Goal: Information Seeking & Learning: Learn about a topic

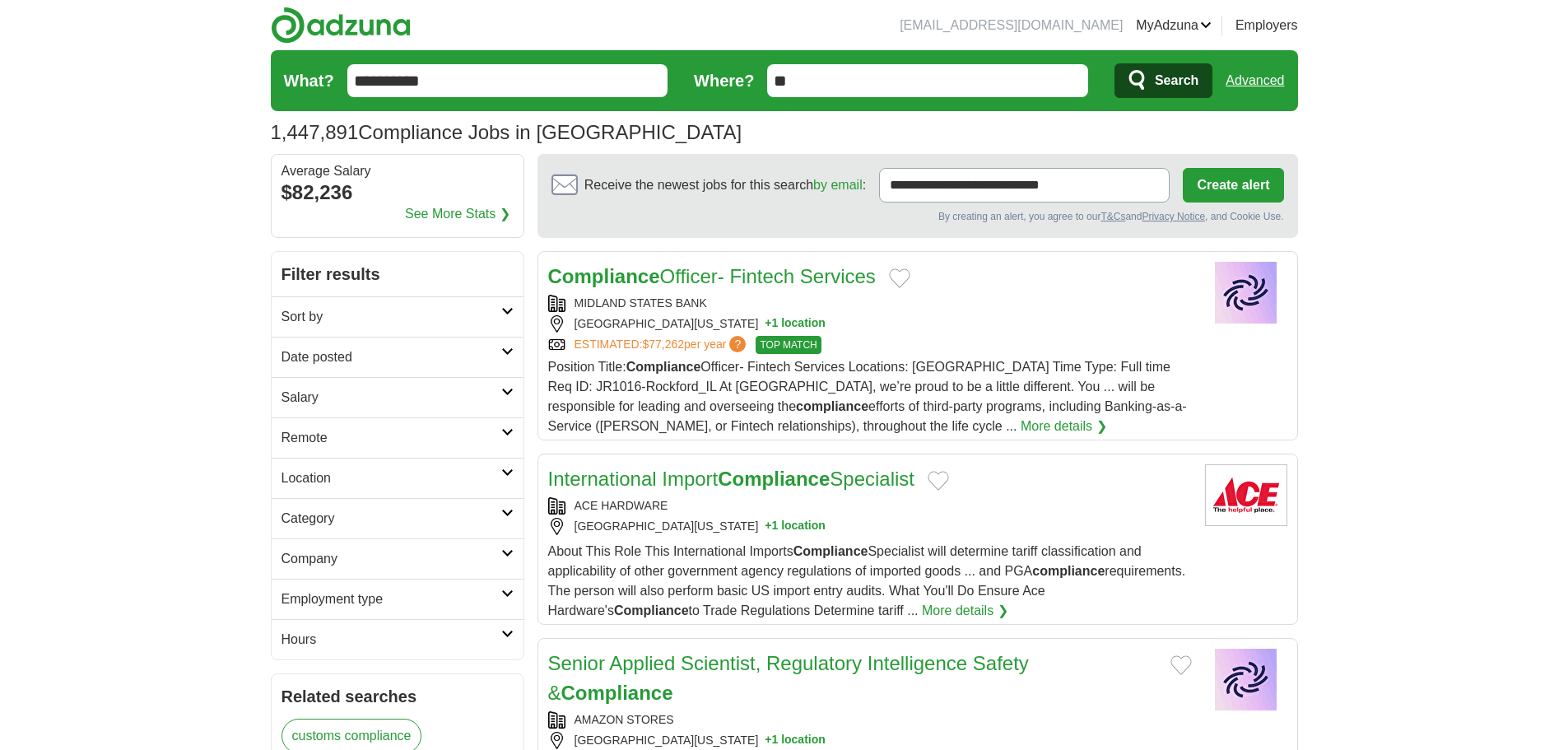
click at [867, 75] on input "**" at bounding box center [927, 80] width 321 height 33
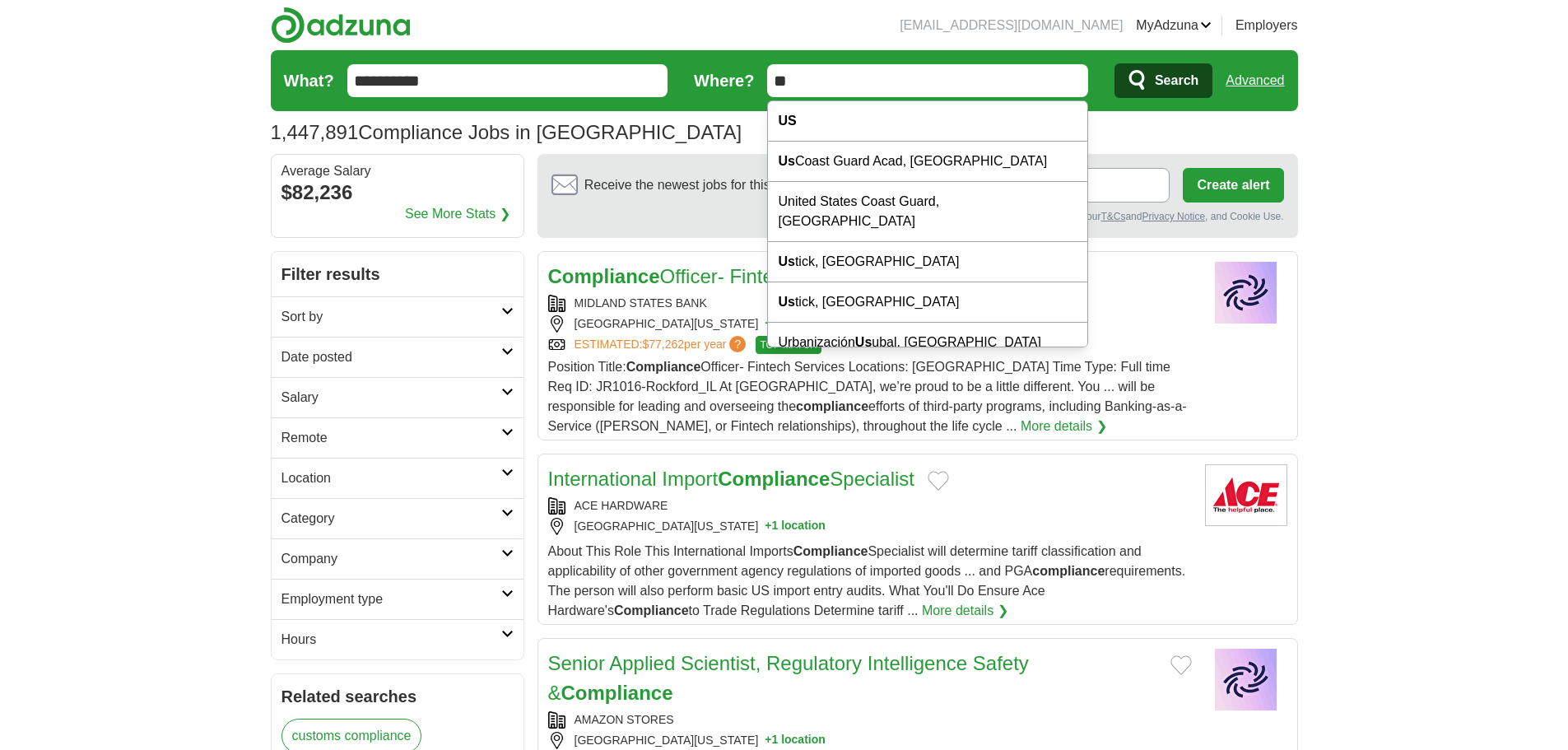
drag, startPoint x: 866, startPoint y: 75, endPoint x: 789, endPoint y: 75, distance: 77.0
click at [789, 75] on input "**" at bounding box center [927, 80] width 321 height 33
click at [816, 81] on input "**" at bounding box center [927, 80] width 321 height 33
drag, startPoint x: 816, startPoint y: 81, endPoint x: 762, endPoint y: 80, distance: 54.0
click at [762, 80] on form "**********" at bounding box center [784, 80] width 1027 height 61
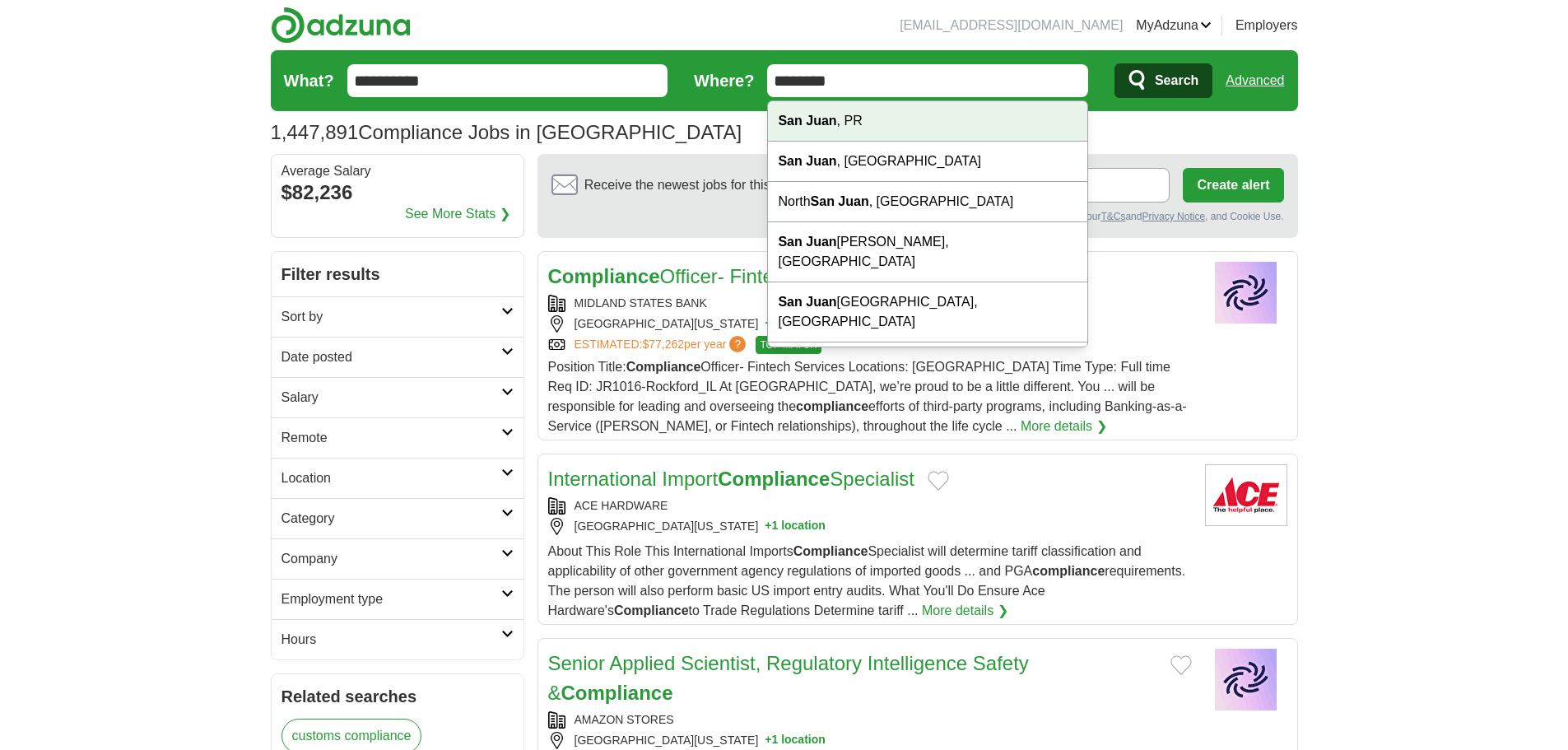
click at [806, 116] on strong "San Juan" at bounding box center [807, 120] width 58 height 14
type input "**********"
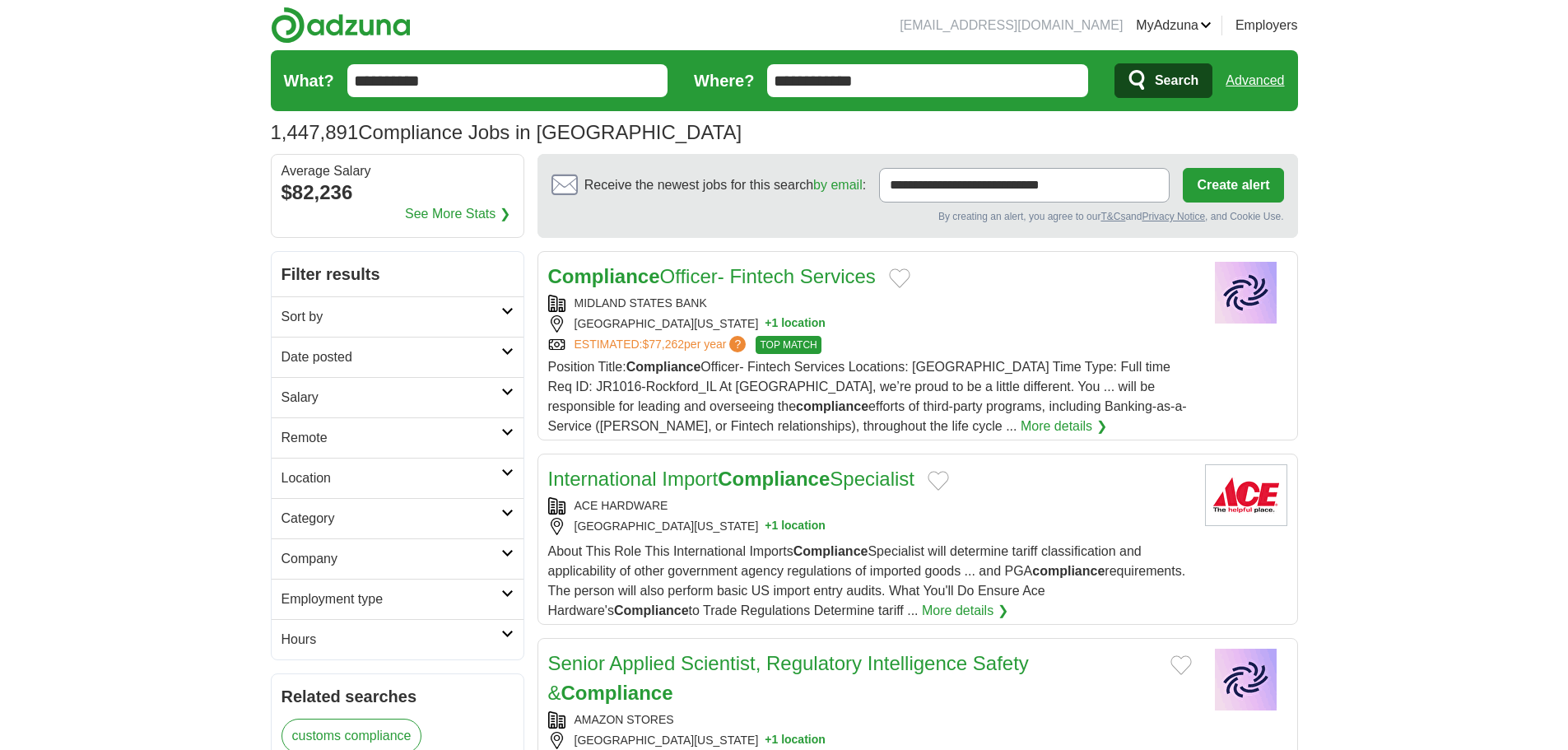
click at [1183, 71] on span "Search" at bounding box center [1177, 80] width 44 height 33
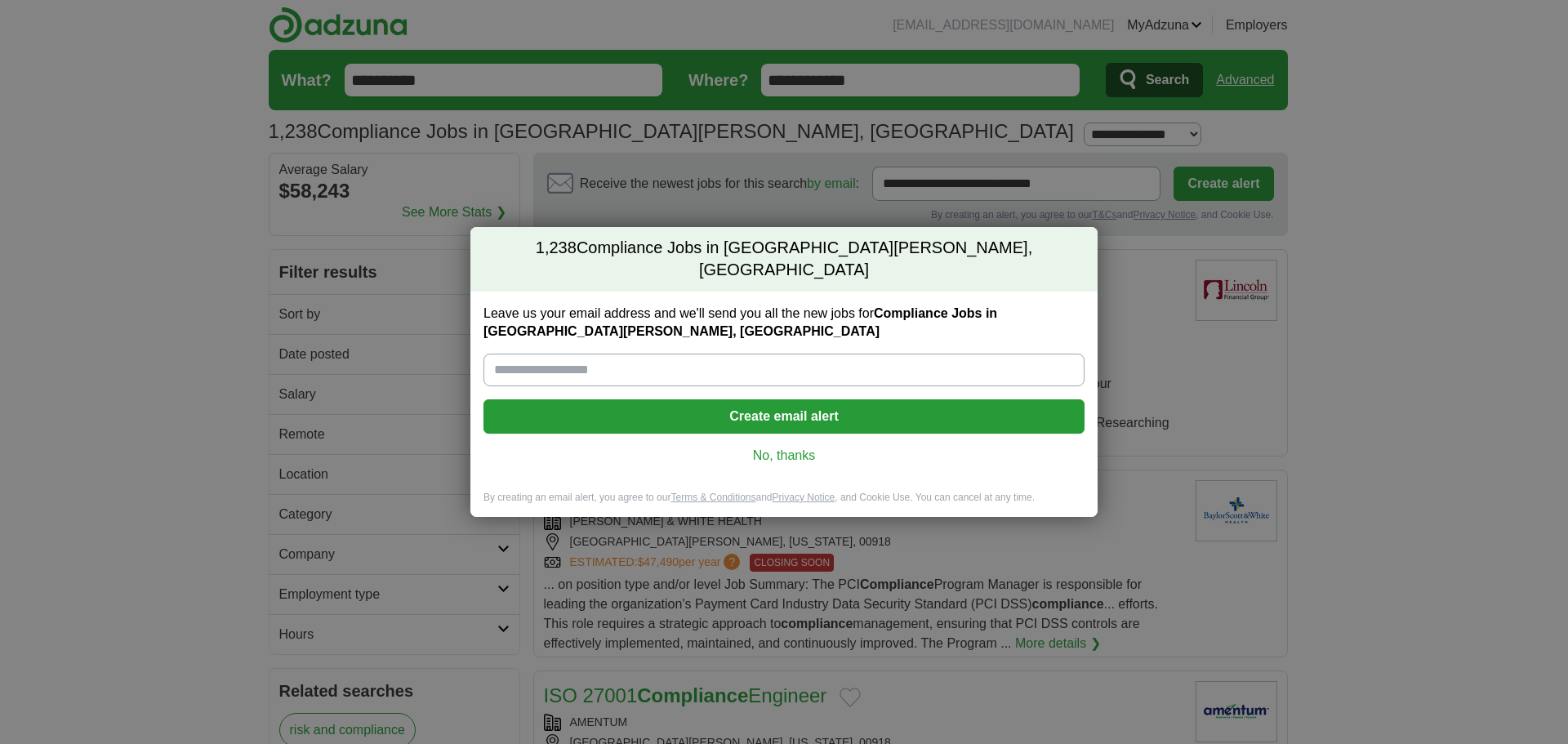
click at [751, 356] on input "Leave us your email address and we'll send you all the new jobs for Compliance …" at bounding box center [784, 370] width 601 height 33
type input "**********"
click at [775, 402] on button "Create email alert" at bounding box center [784, 416] width 601 height 35
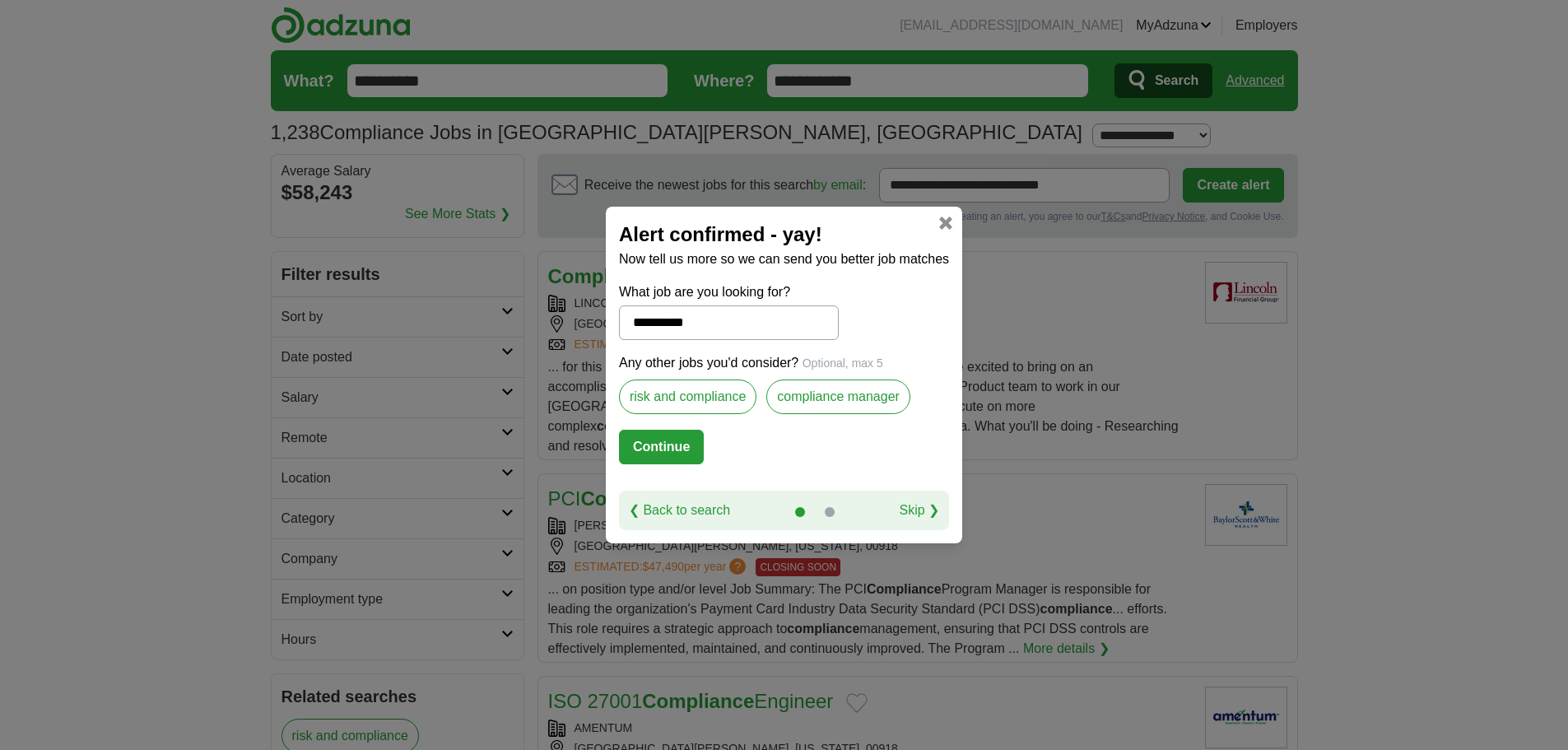
click at [726, 395] on label "risk and compliance" at bounding box center [687, 397] width 138 height 35
click at [804, 395] on label "compliance manager" at bounding box center [838, 397] width 144 height 35
click at [669, 451] on button "Continue" at bounding box center [661, 447] width 85 height 35
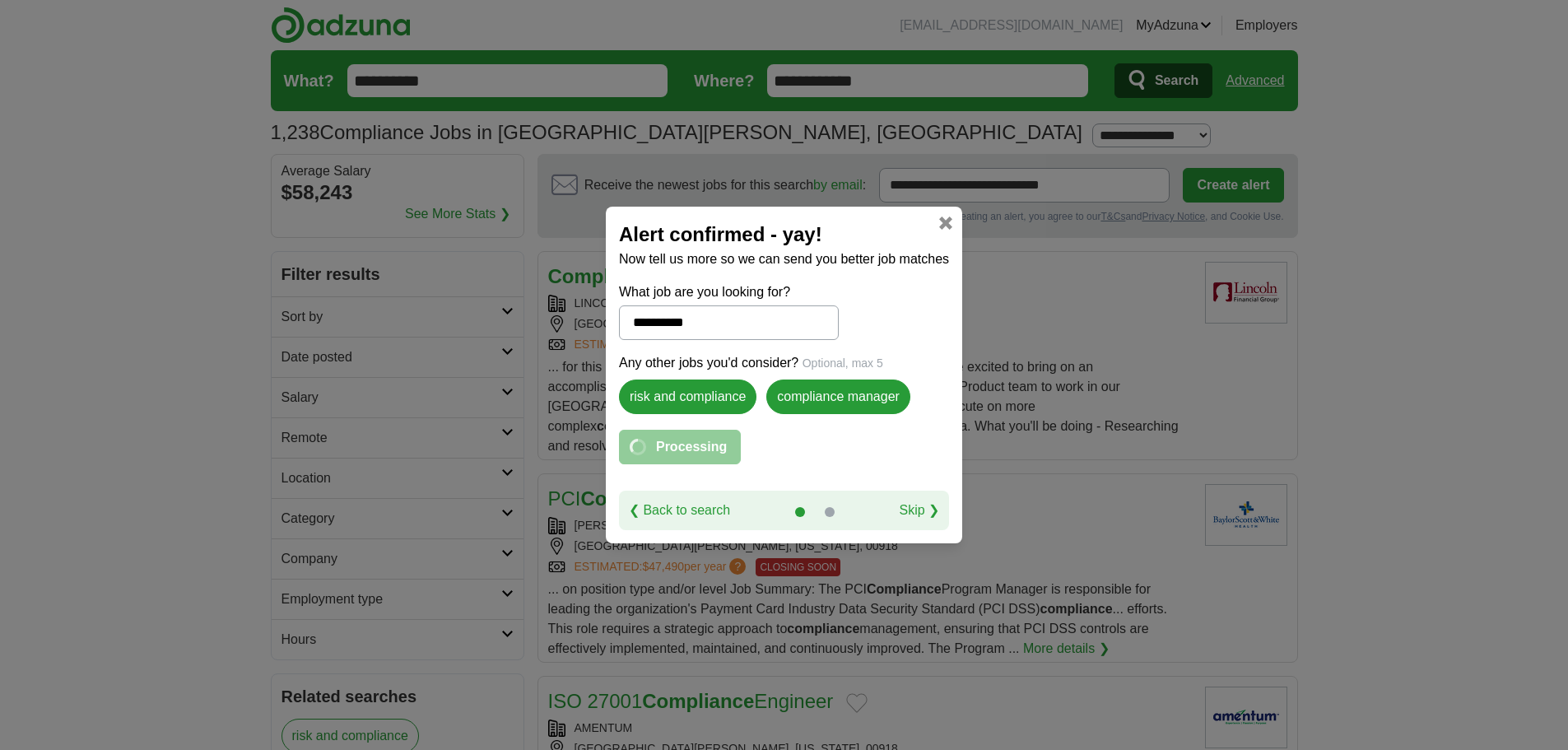
select select "*"
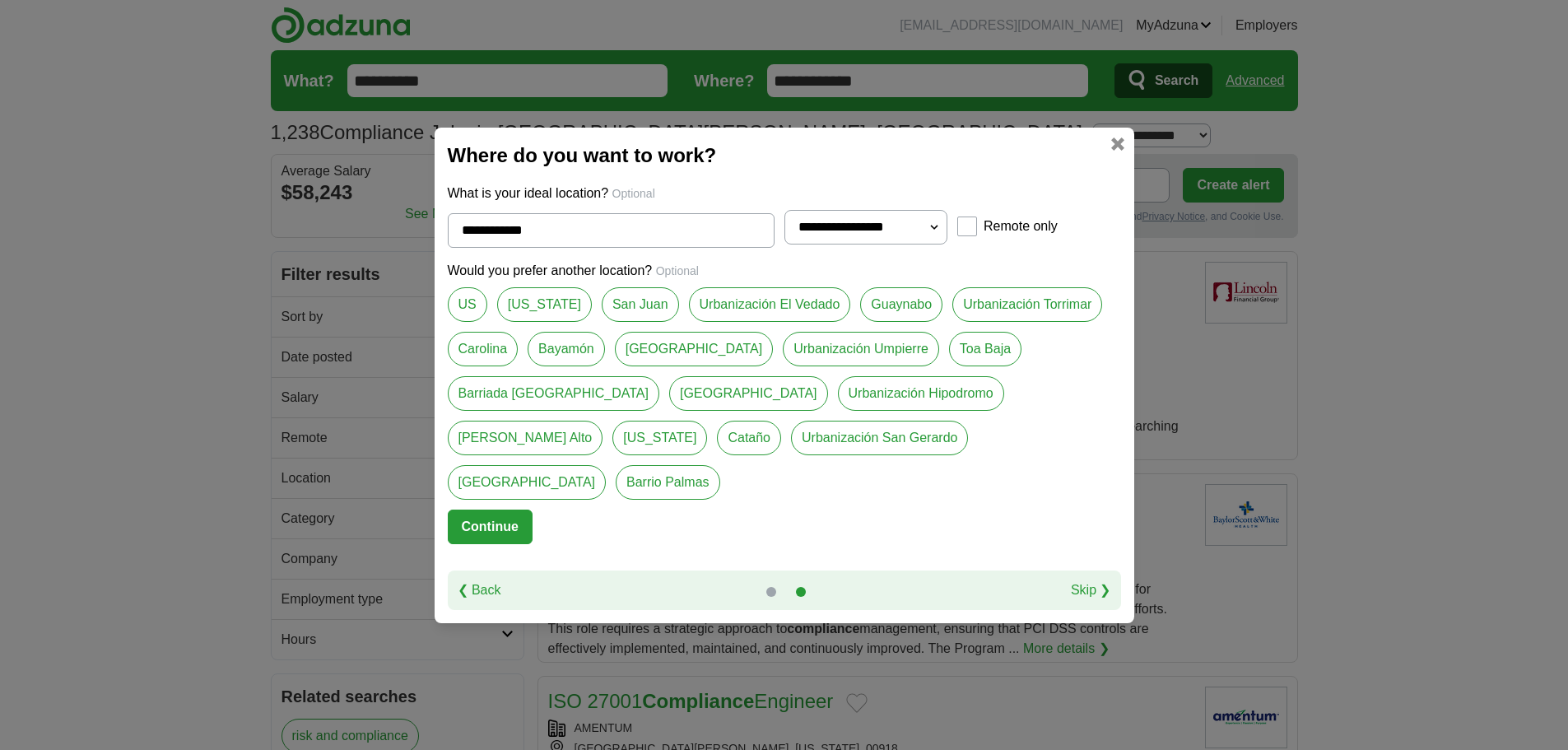
click at [566, 322] on link "[US_STATE]" at bounding box center [544, 304] width 95 height 35
click at [894, 322] on link "Guaynabo" at bounding box center [901, 304] width 82 height 35
click at [552, 322] on link "[US_STATE]" at bounding box center [544, 304] width 95 height 35
type input "**********"
click at [508, 509] on button "Continue" at bounding box center [490, 527] width 85 height 35
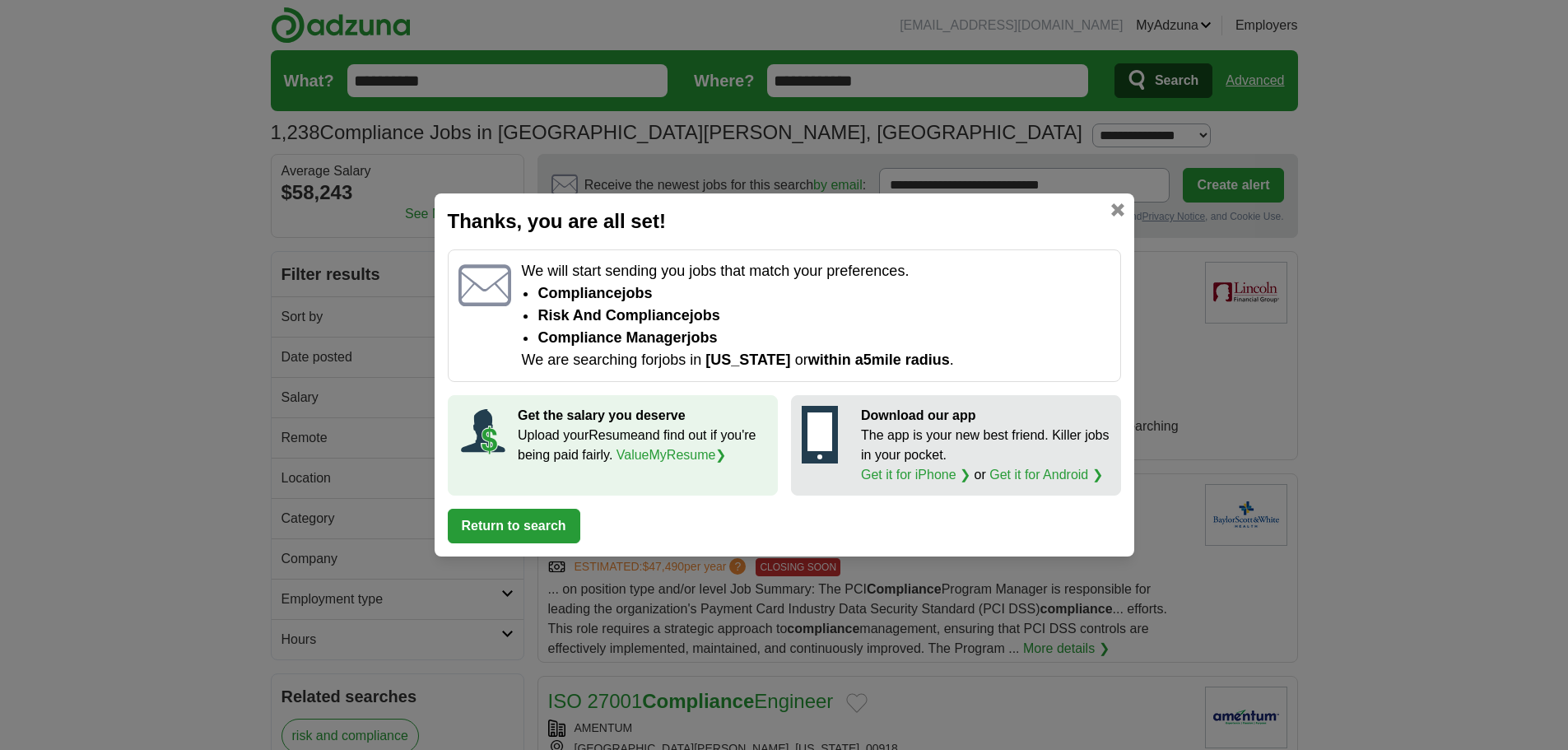
click at [554, 521] on button "Return to search" at bounding box center [514, 526] width 133 height 35
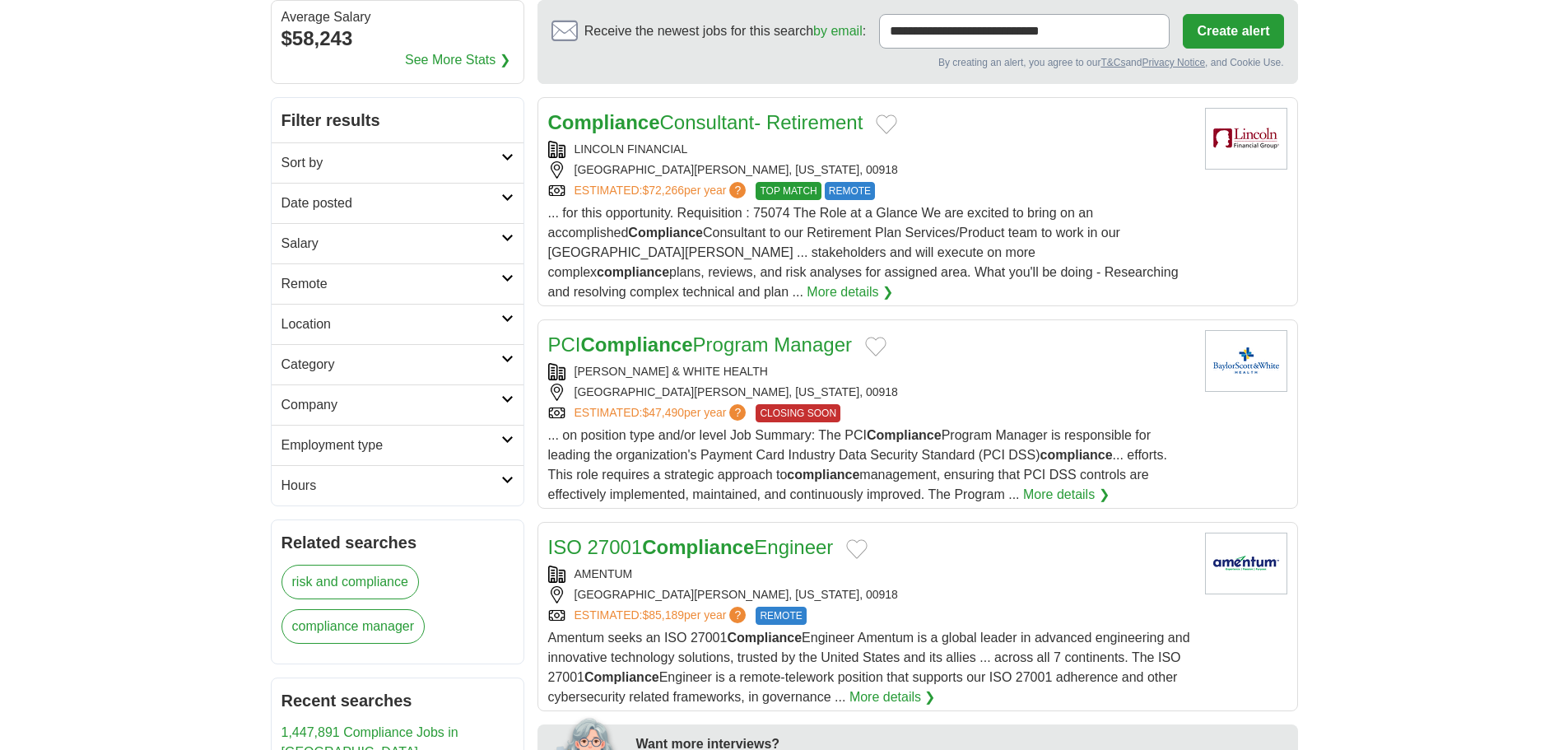
scroll to position [165, 0]
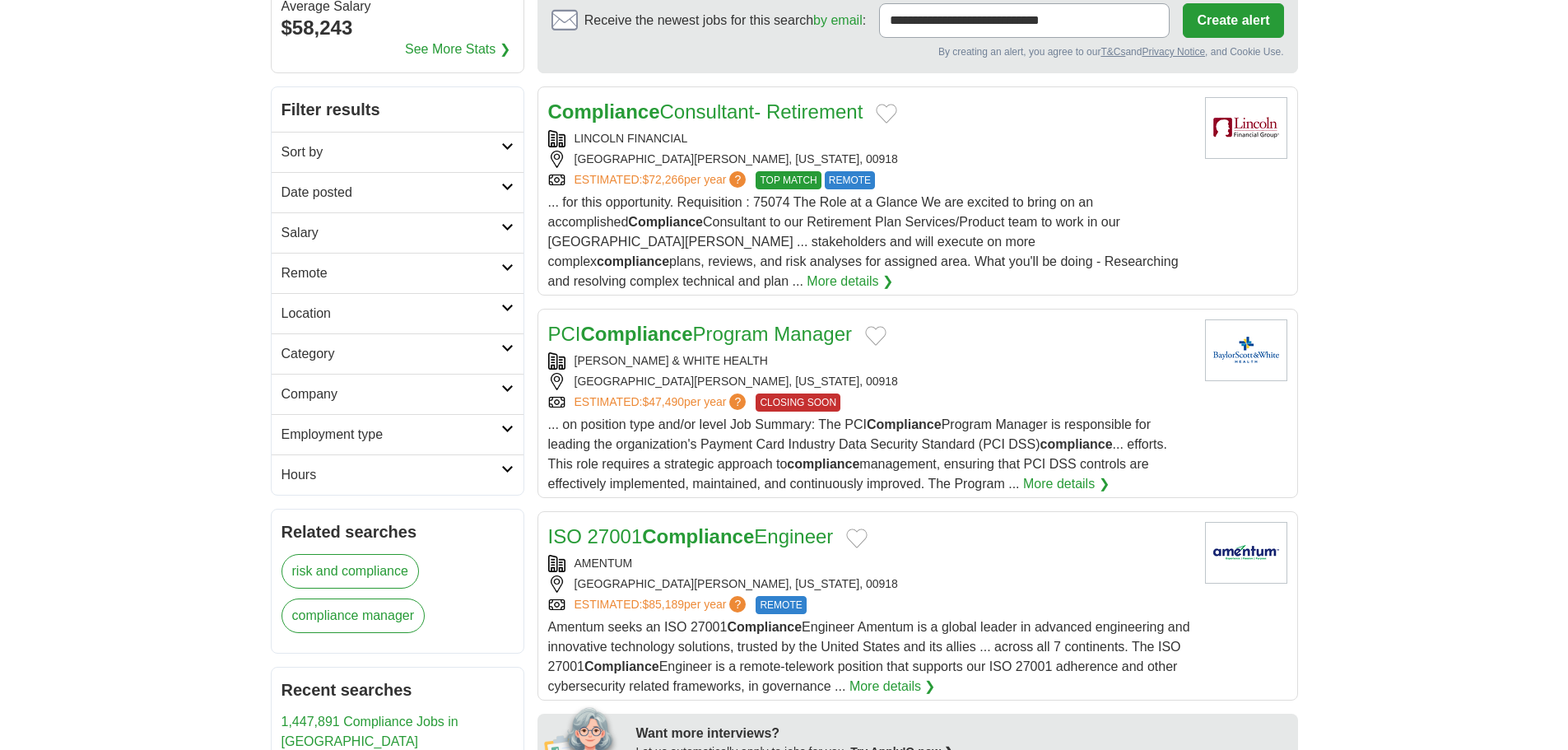
click at [663, 323] on strong "Compliance" at bounding box center [637, 334] width 112 height 22
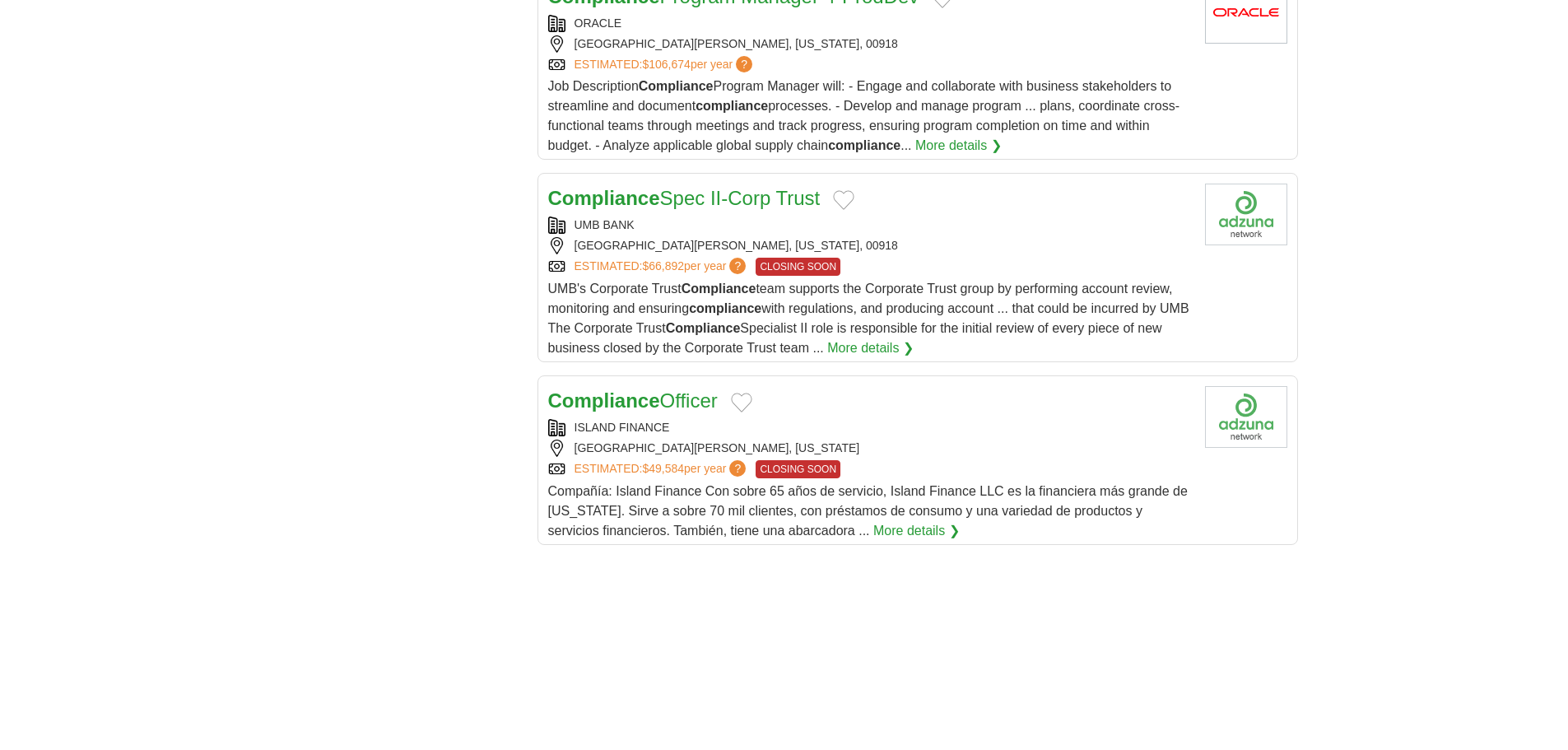
scroll to position [1894, 0]
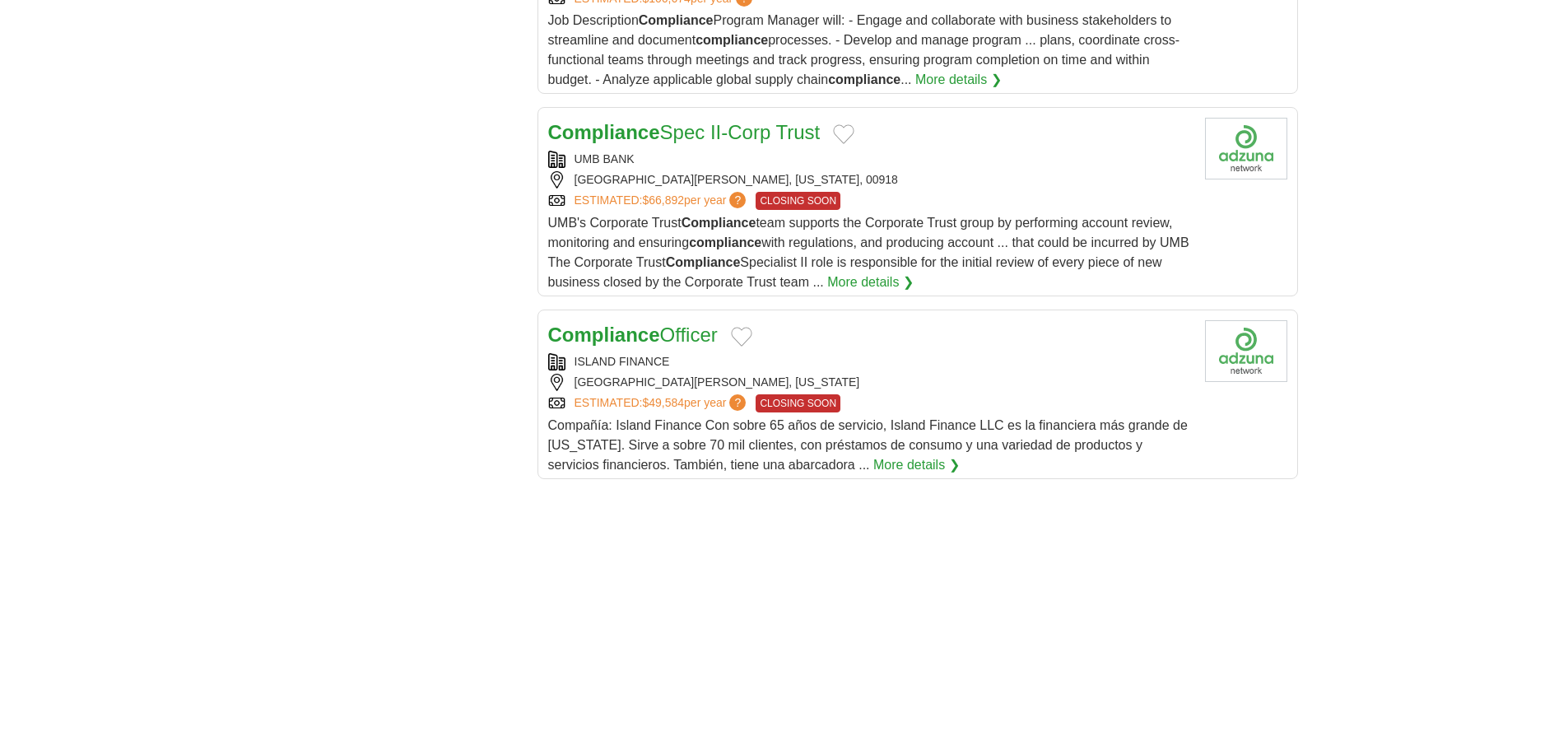
click at [681, 324] on link "Compliance Officer" at bounding box center [633, 334] width 169 height 22
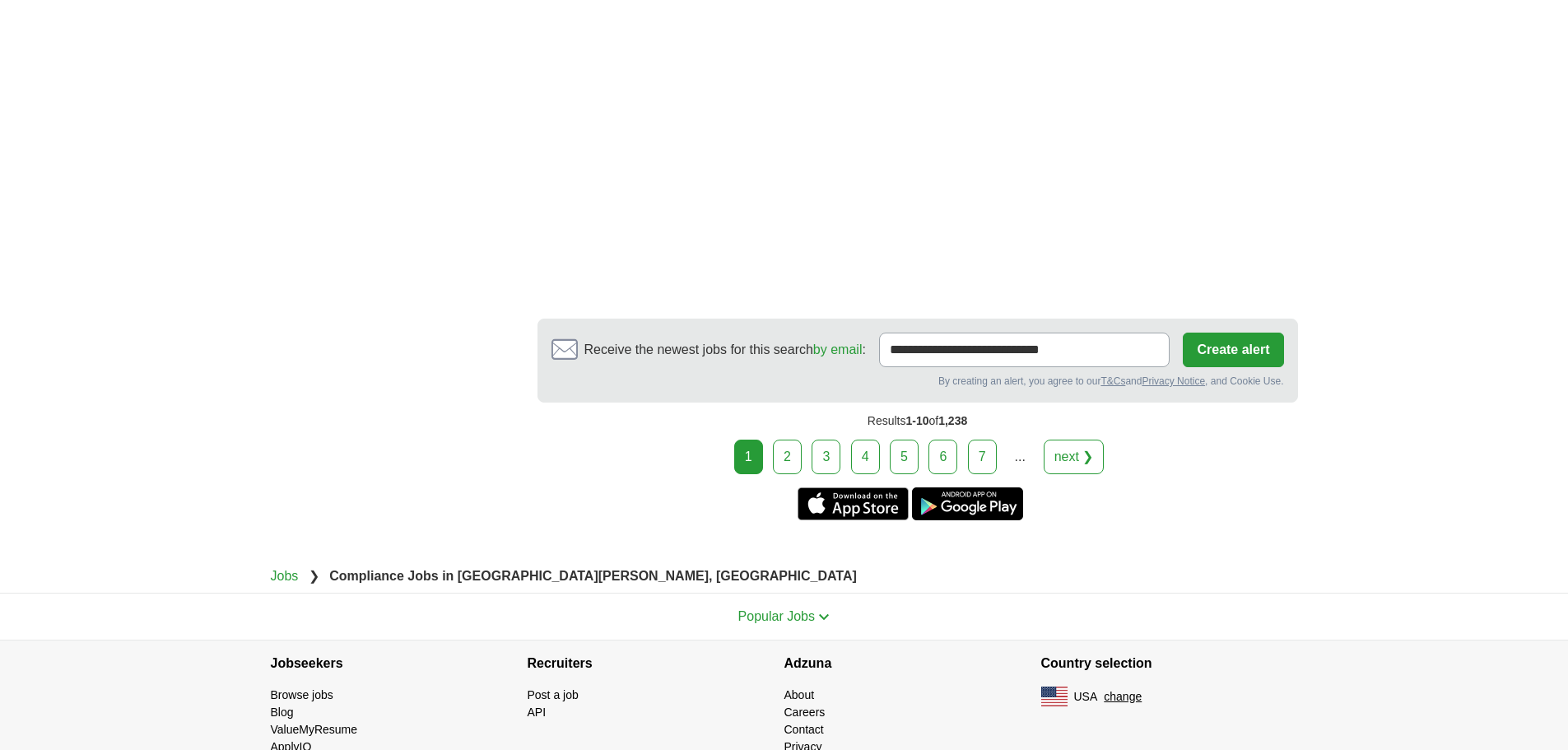
scroll to position [2964, 0]
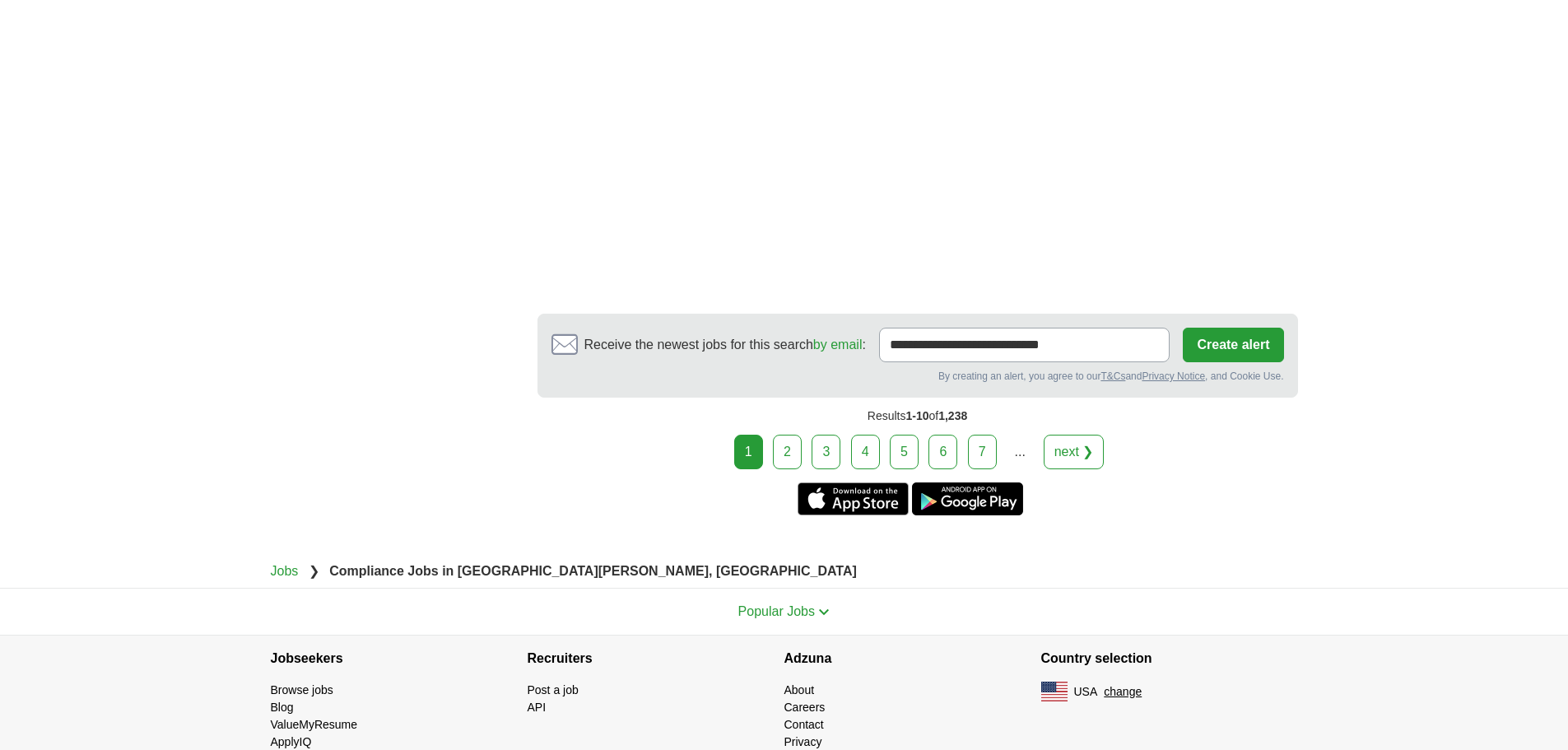
click at [791, 435] on link "2" at bounding box center [787, 452] width 29 height 35
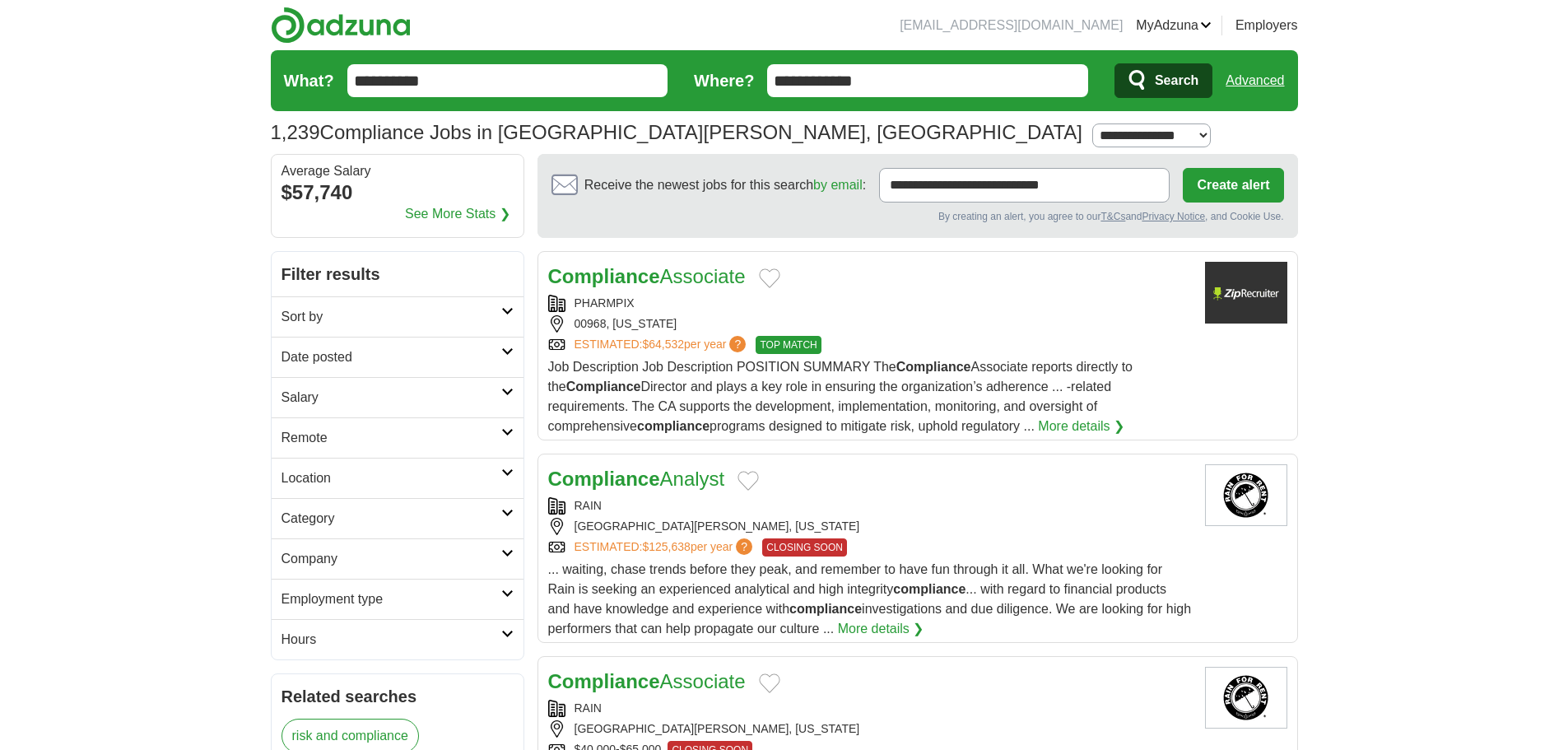
click at [700, 480] on link "Compliance Analyst" at bounding box center [636, 479] width 177 height 22
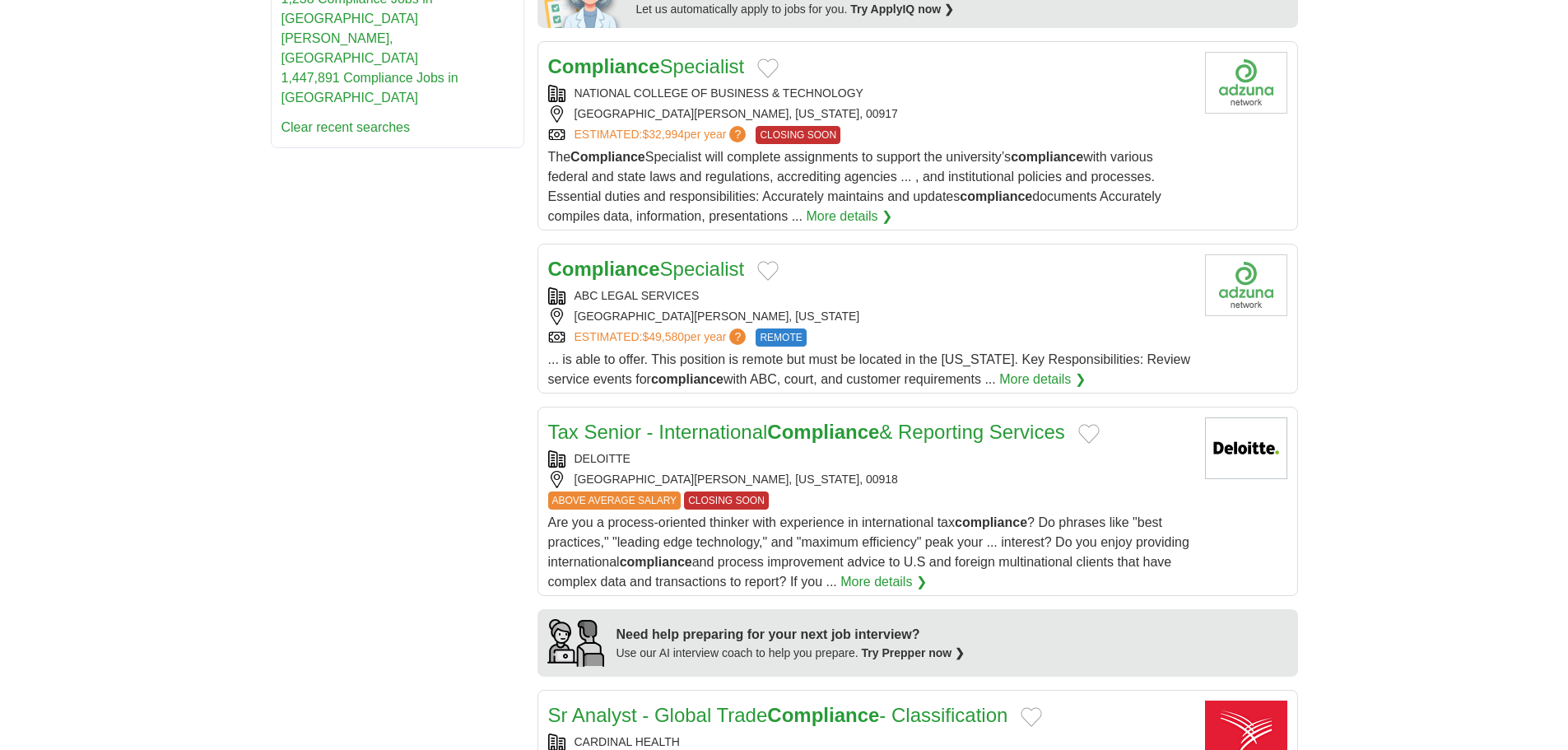
scroll to position [1153, 0]
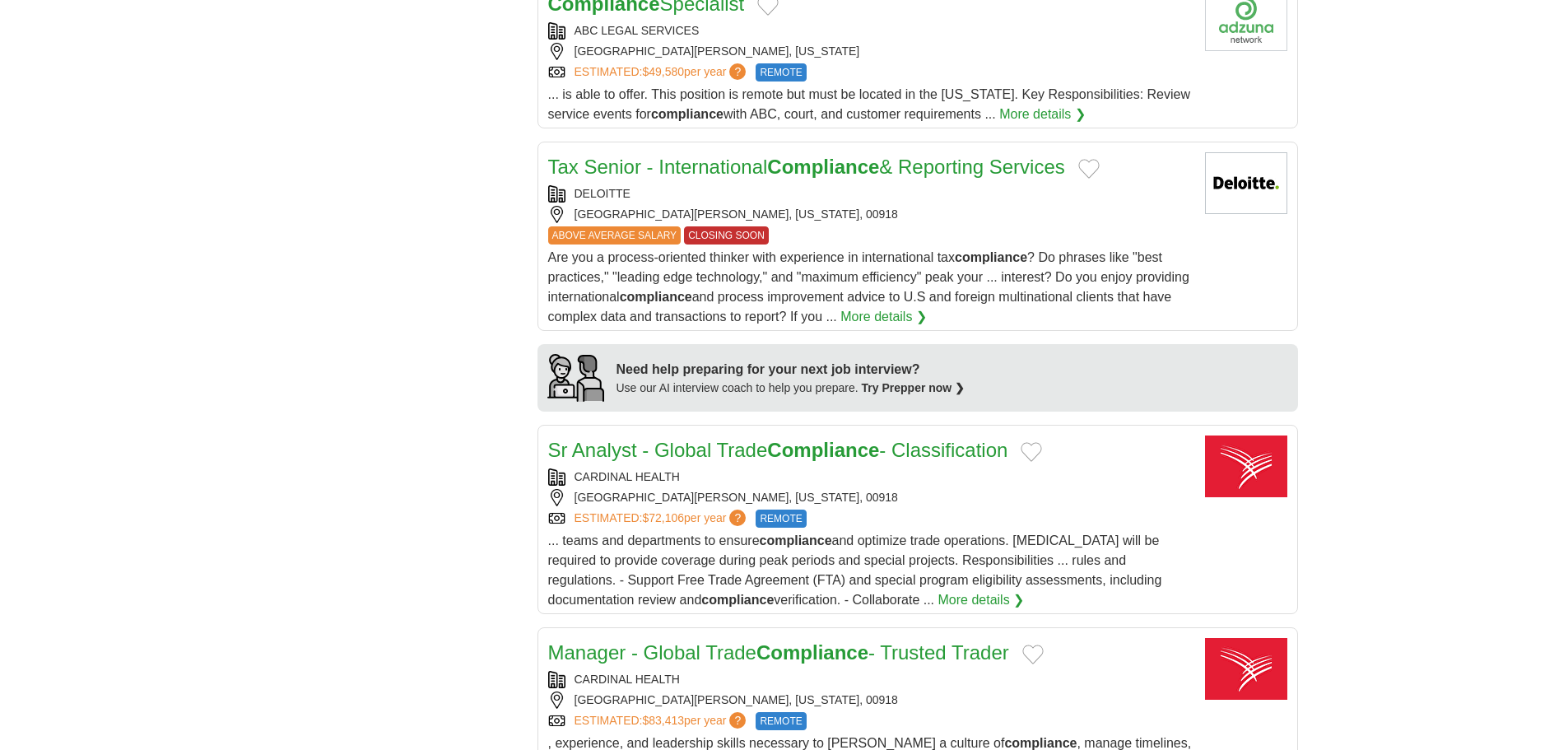
click at [817, 455] on strong "Compliance" at bounding box center [823, 450] width 112 height 22
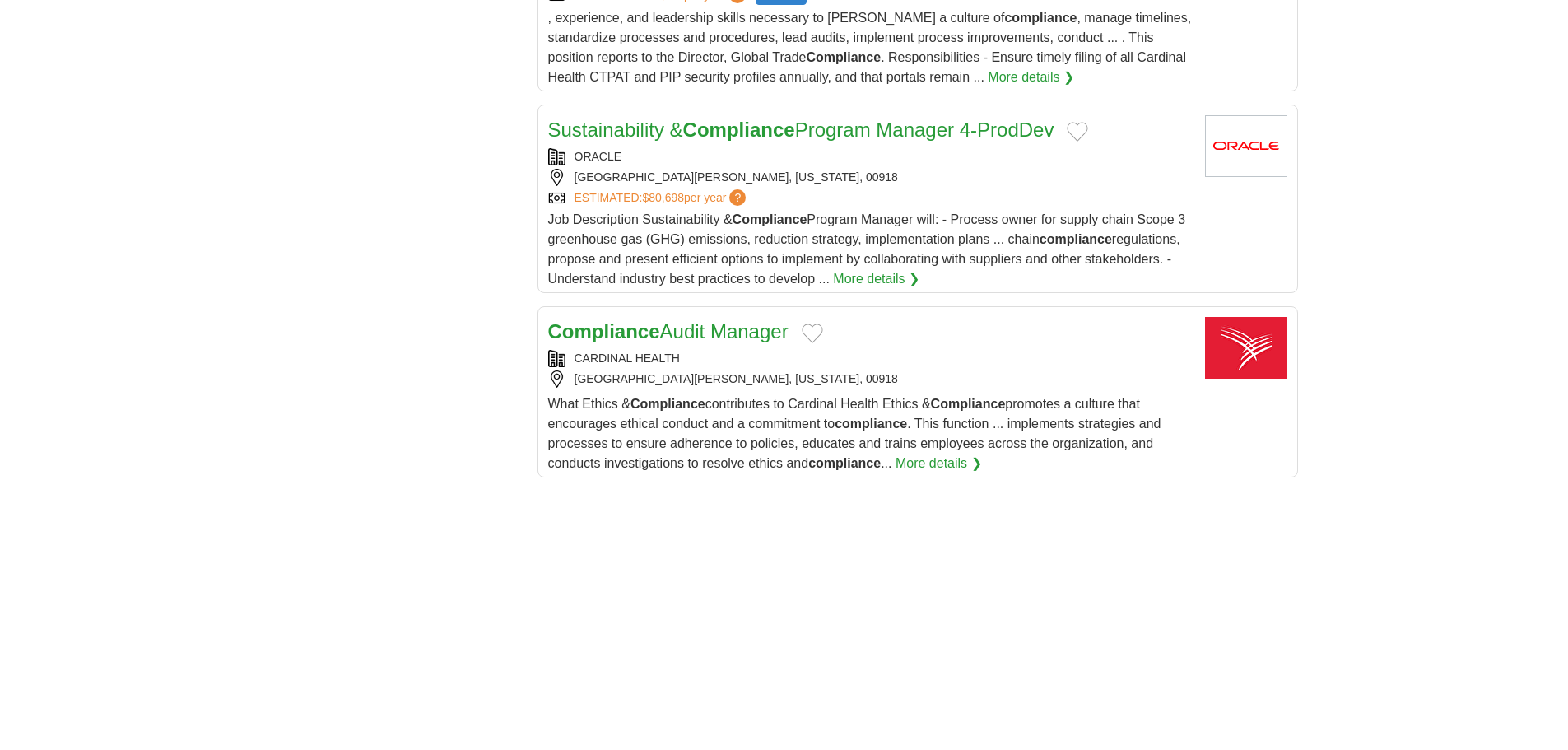
scroll to position [1894, 0]
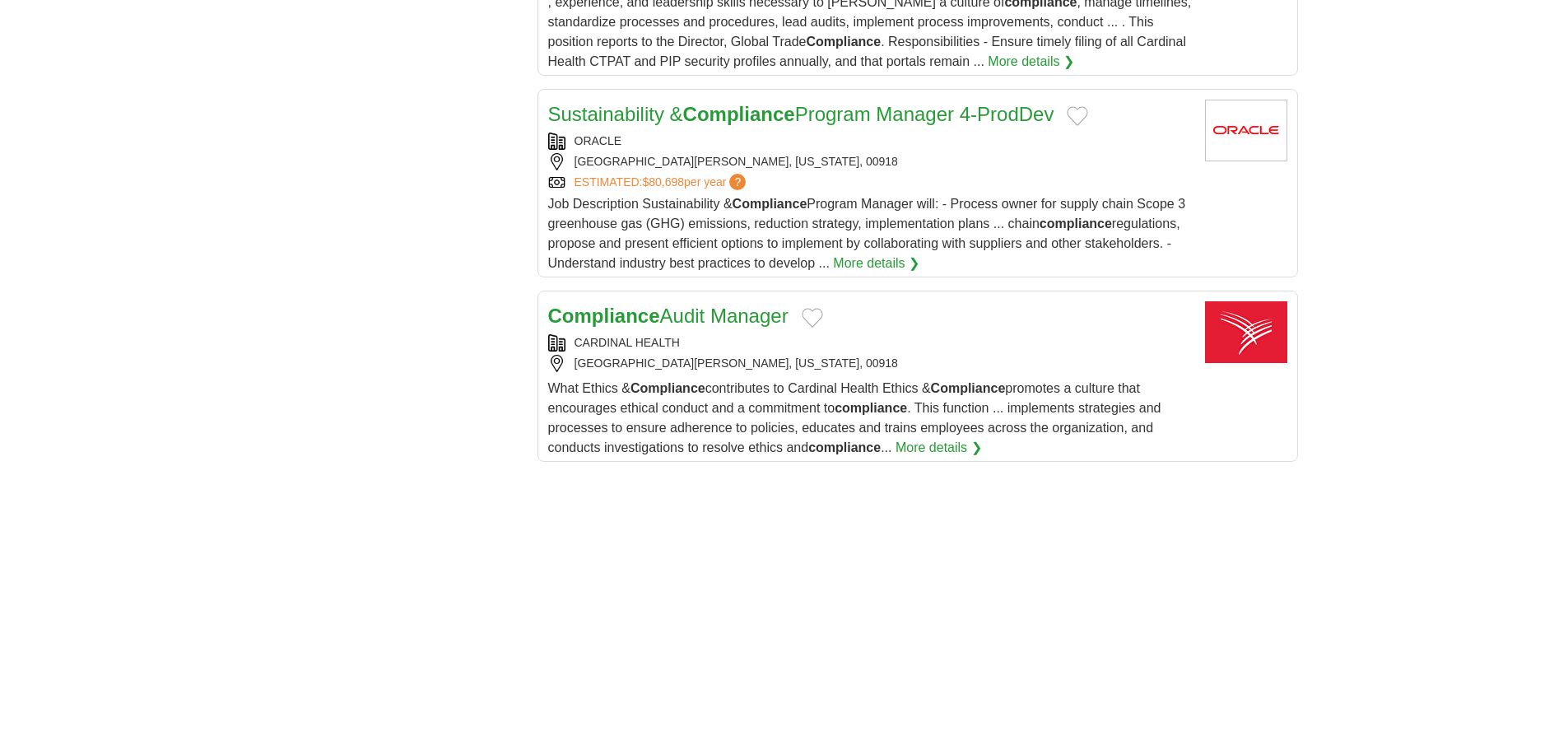
click at [695, 316] on link "Compliance Audit Manager" at bounding box center [668, 315] width 240 height 22
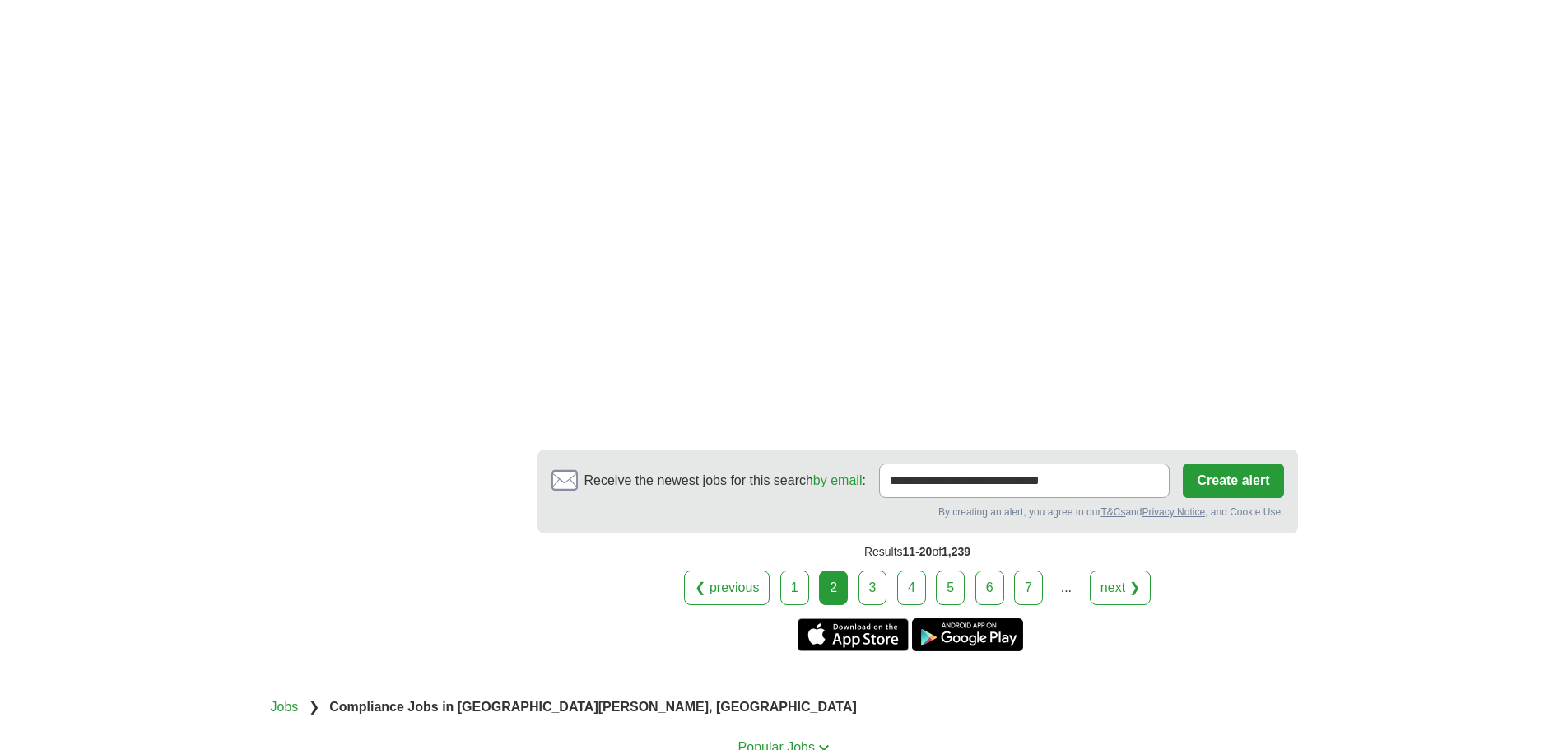
scroll to position [2882, 0]
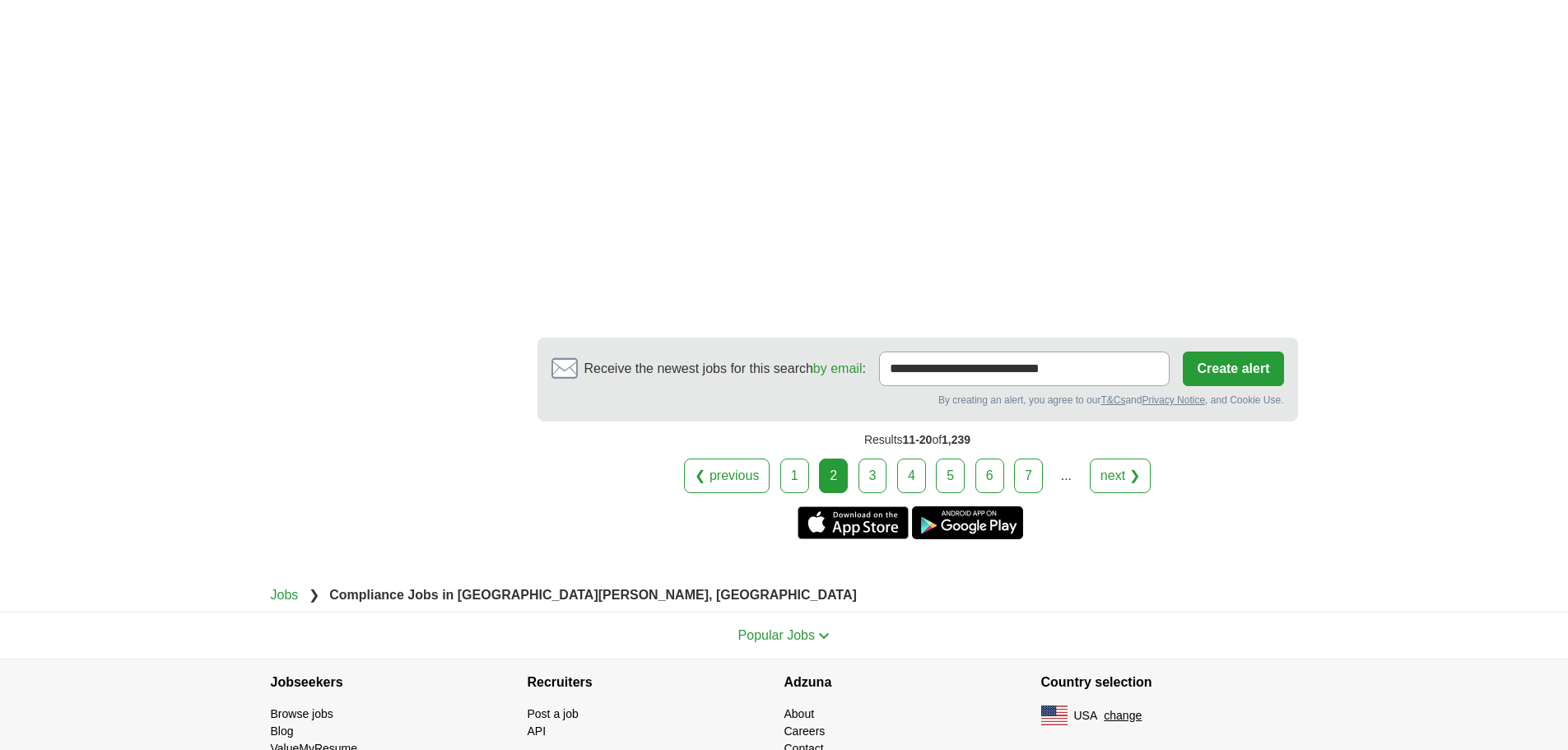
click at [869, 474] on link "3" at bounding box center [872, 476] width 29 height 35
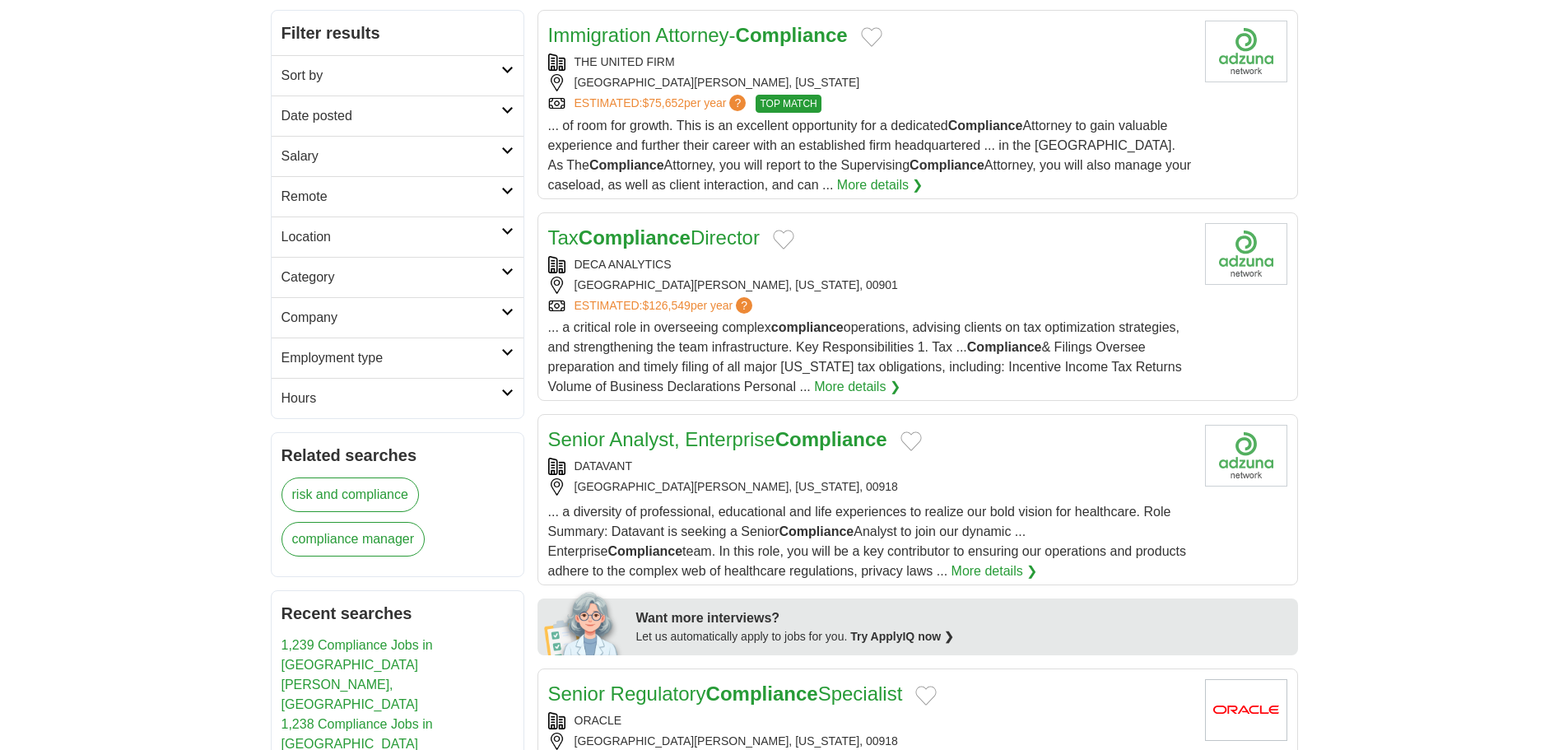
scroll to position [247, 0]
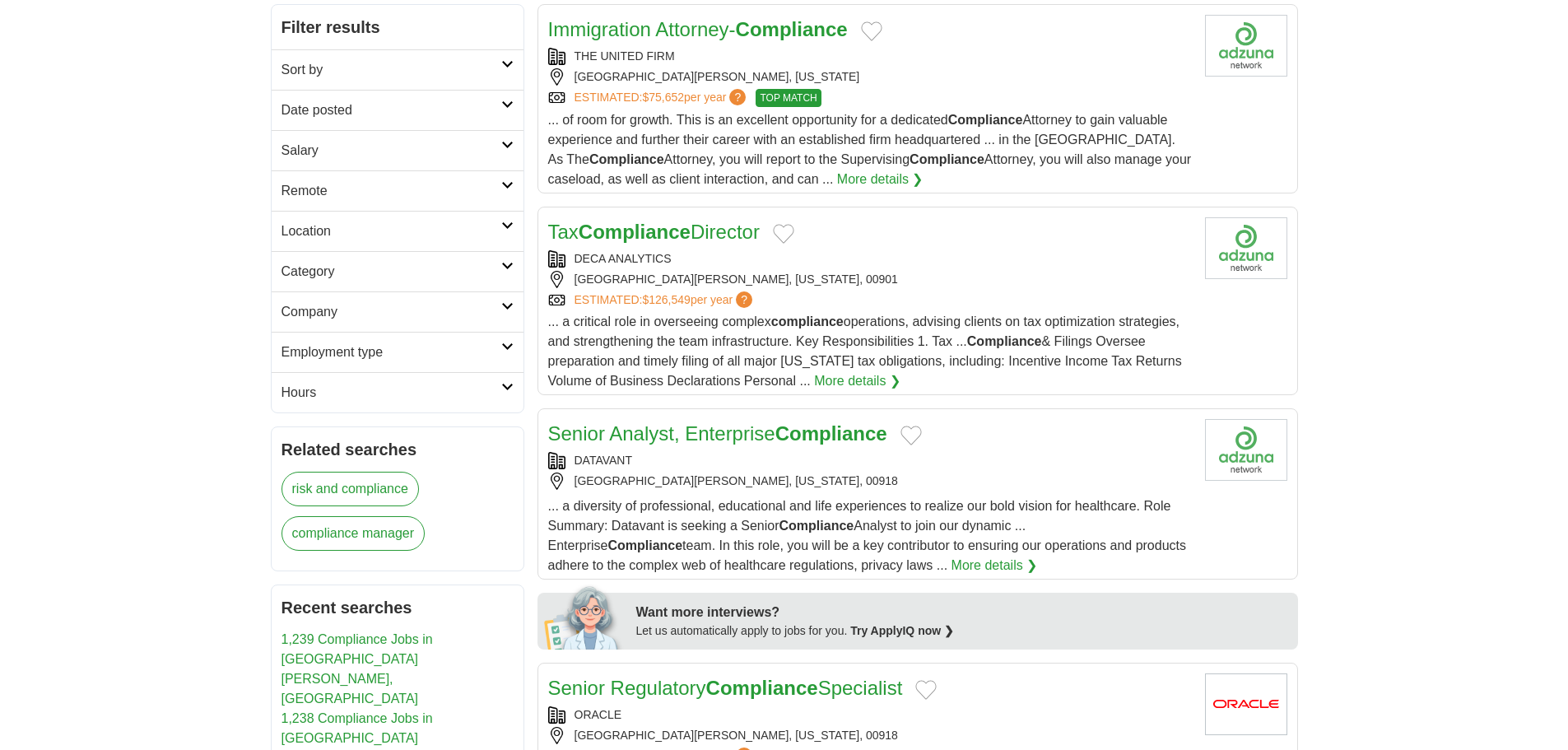
click at [824, 435] on strong "Compliance" at bounding box center [831, 433] width 112 height 22
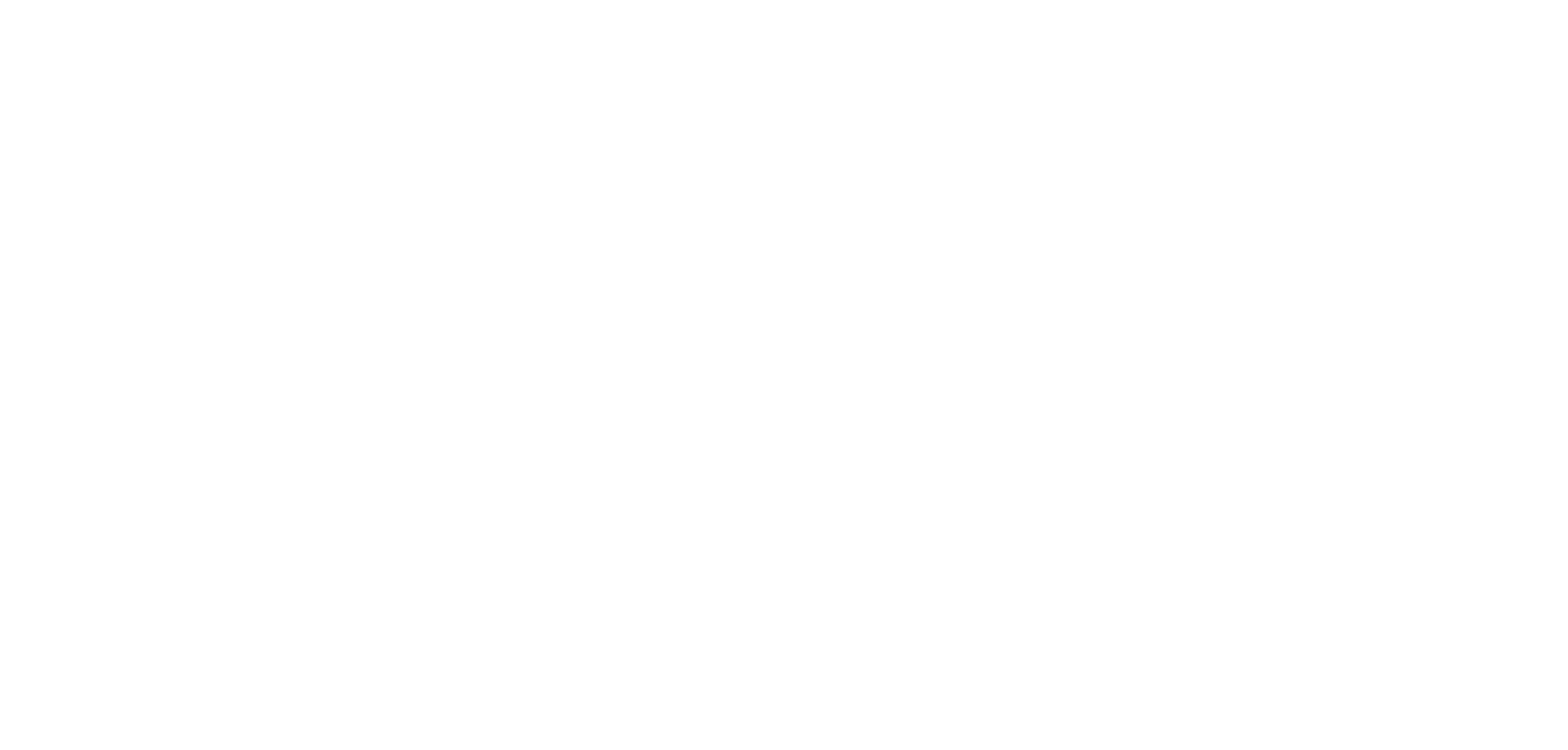
scroll to position [2717, 0]
